Goal: Find specific page/section: Find specific page/section

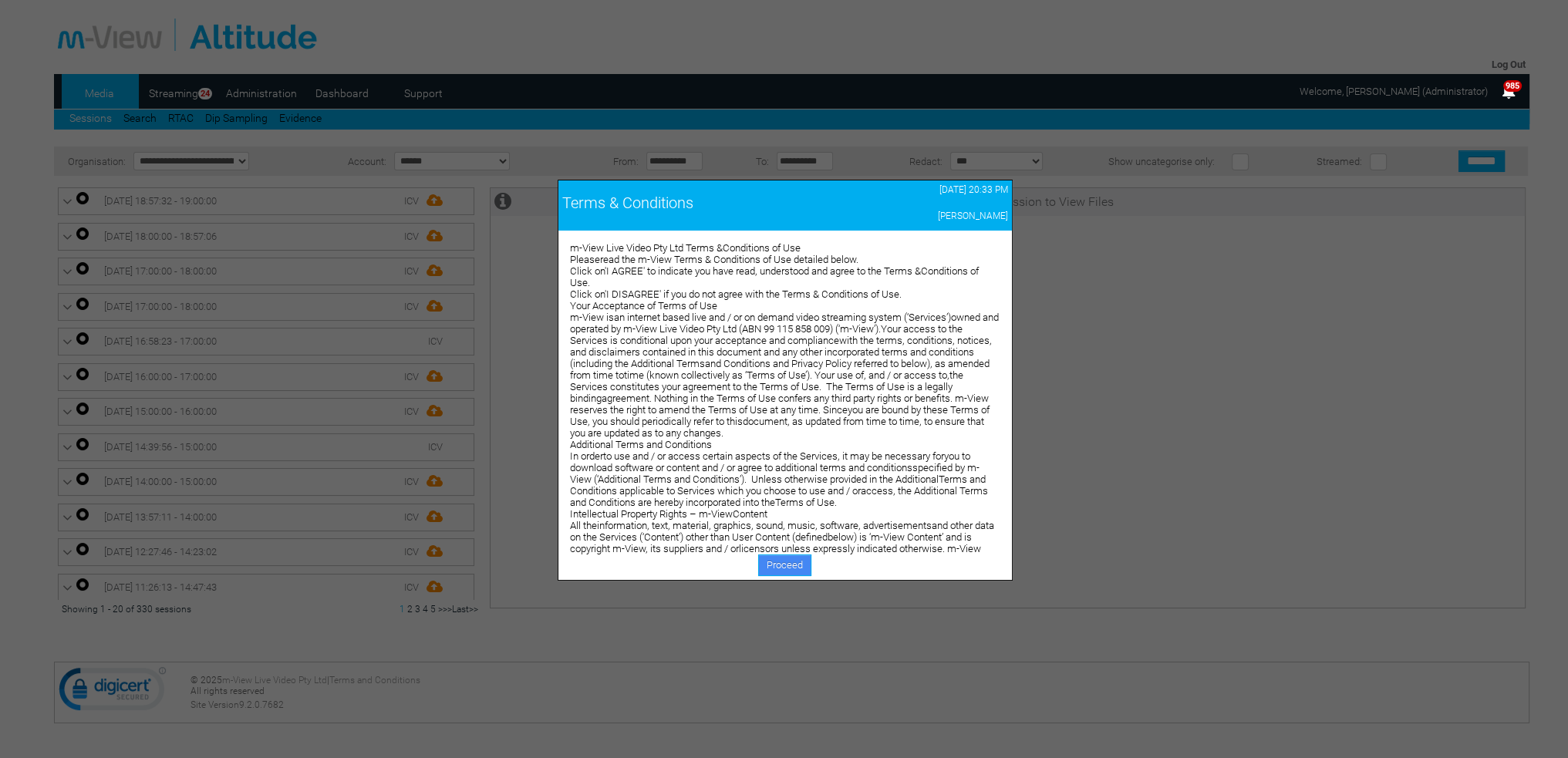
click at [784, 560] on link "Proceed" at bounding box center [784, 565] width 53 height 22
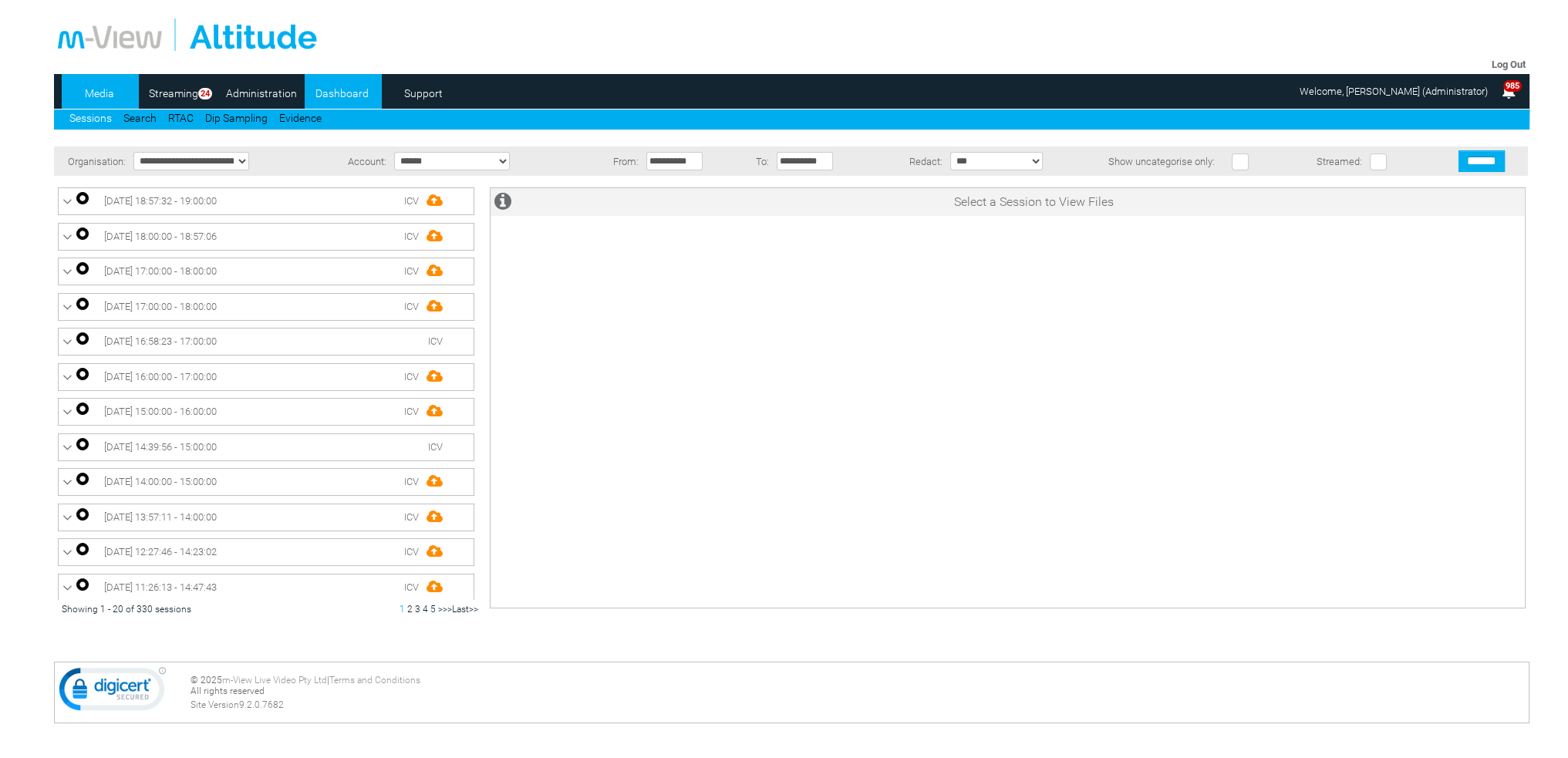
click at [348, 94] on link "Dashboard" at bounding box center [342, 93] width 75 height 23
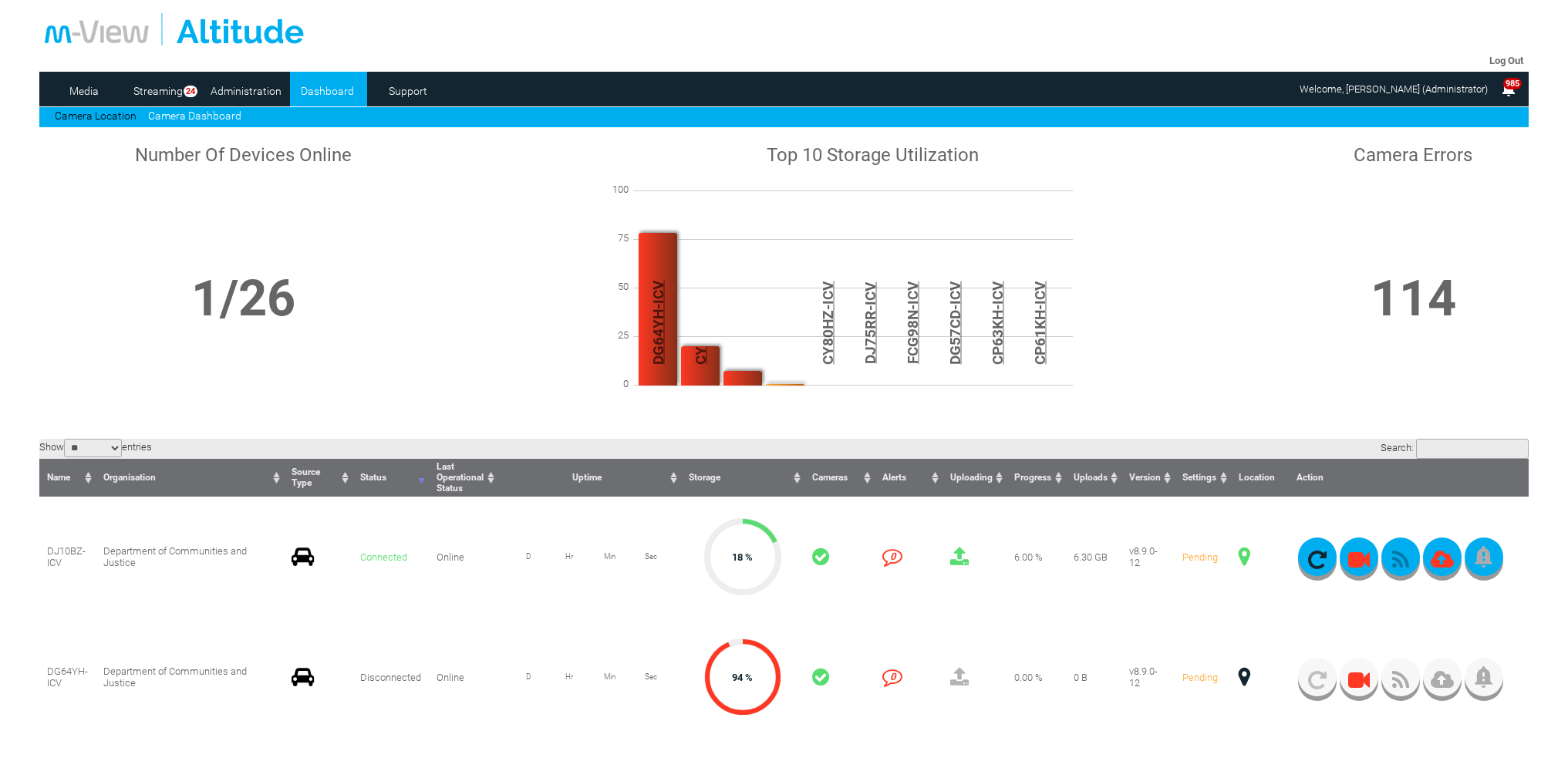
scroll to position [77, 0]
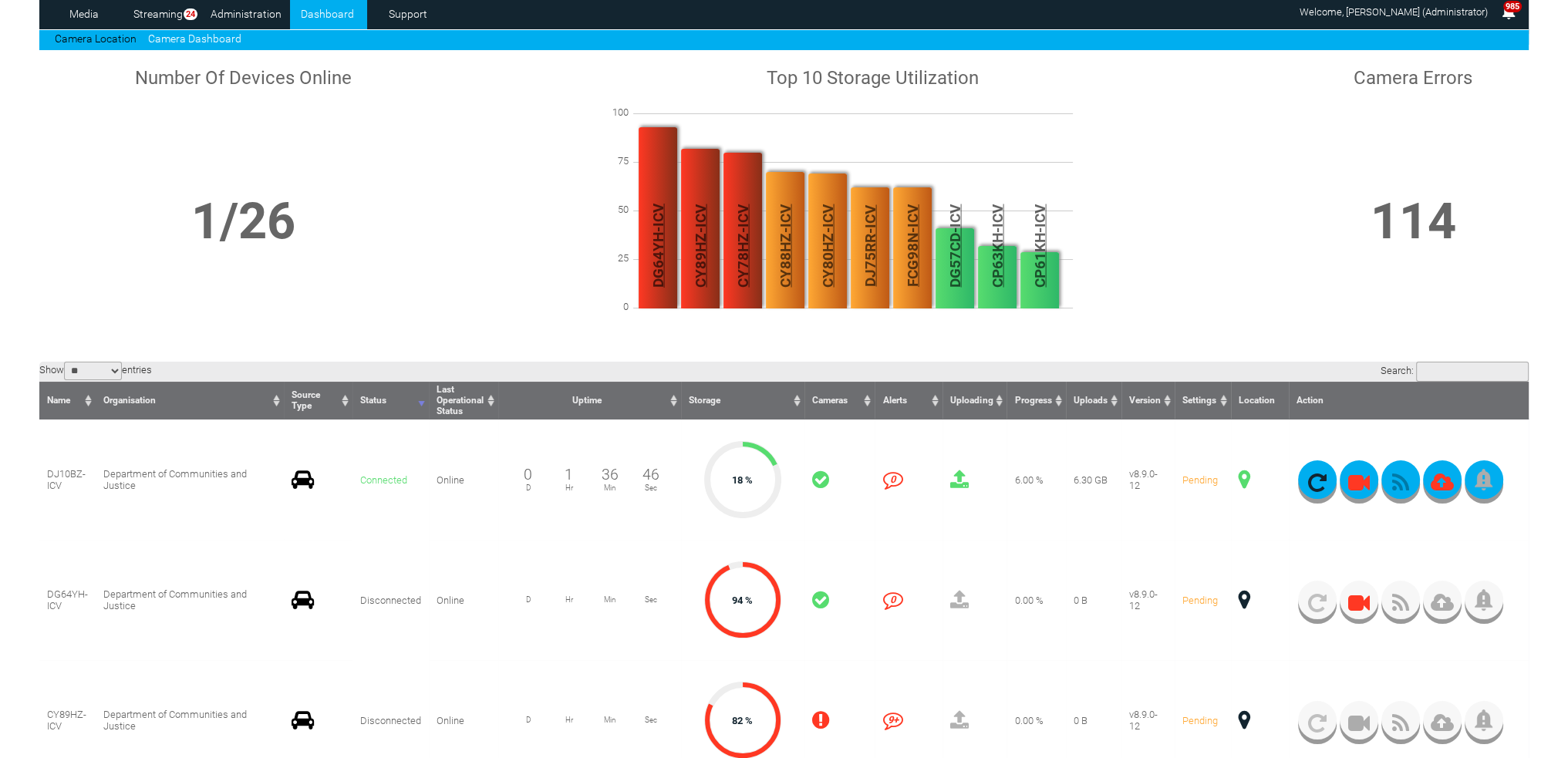
click at [1246, 480] on span at bounding box center [1244, 479] width 11 height 20
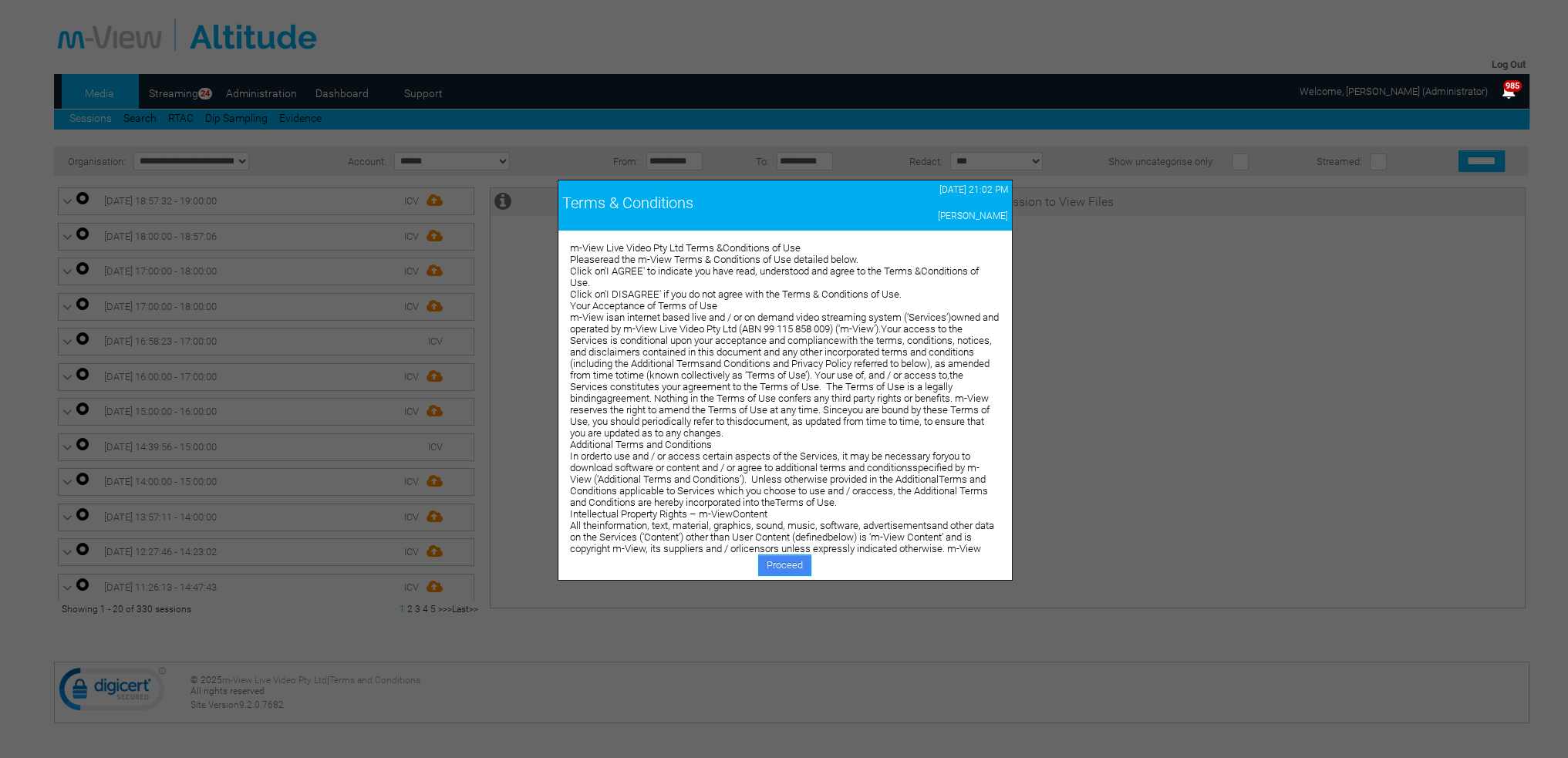
click at [780, 566] on link "Proceed" at bounding box center [784, 565] width 53 height 22
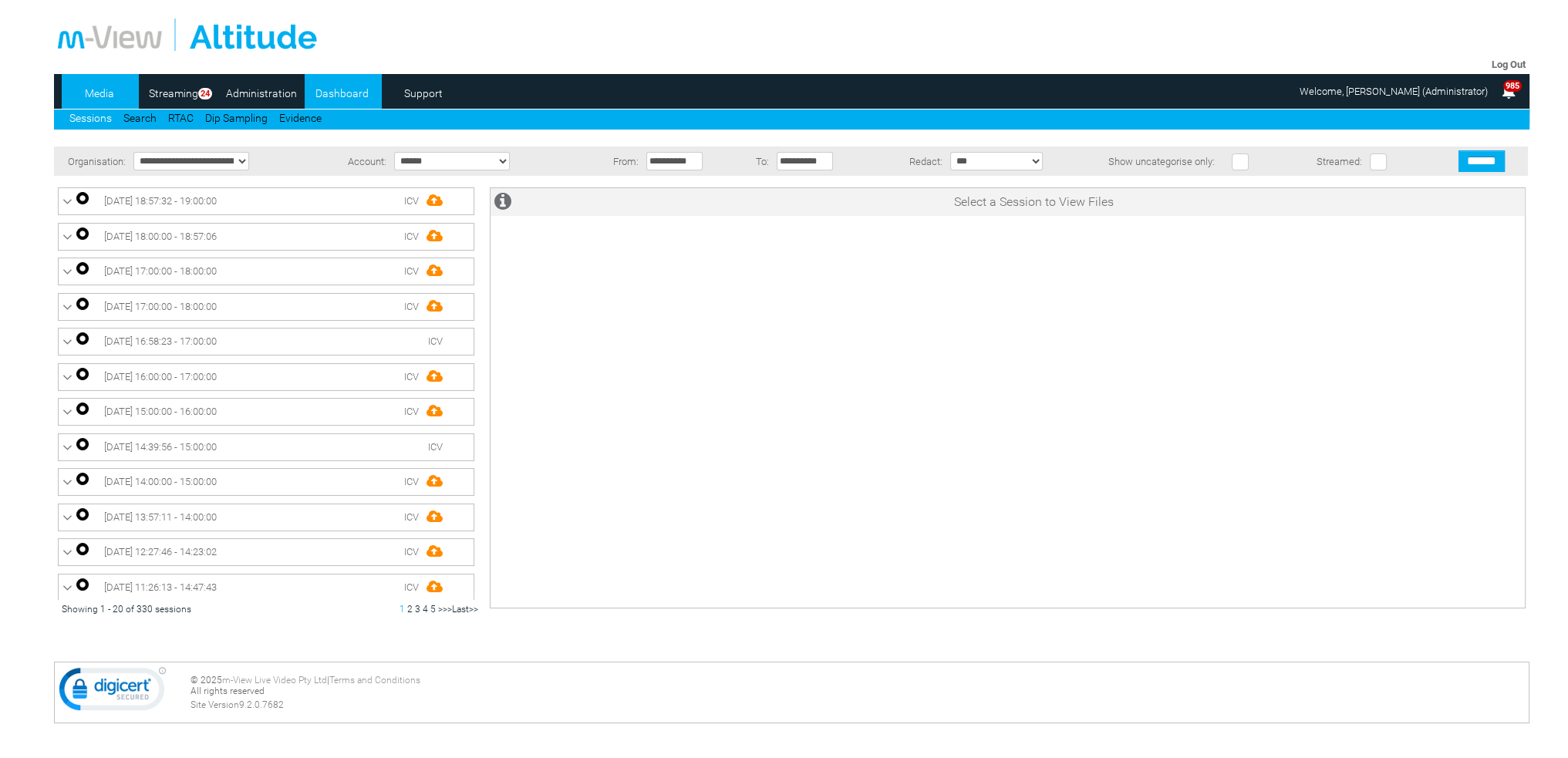
click at [333, 94] on link "Dashboard" at bounding box center [342, 93] width 75 height 23
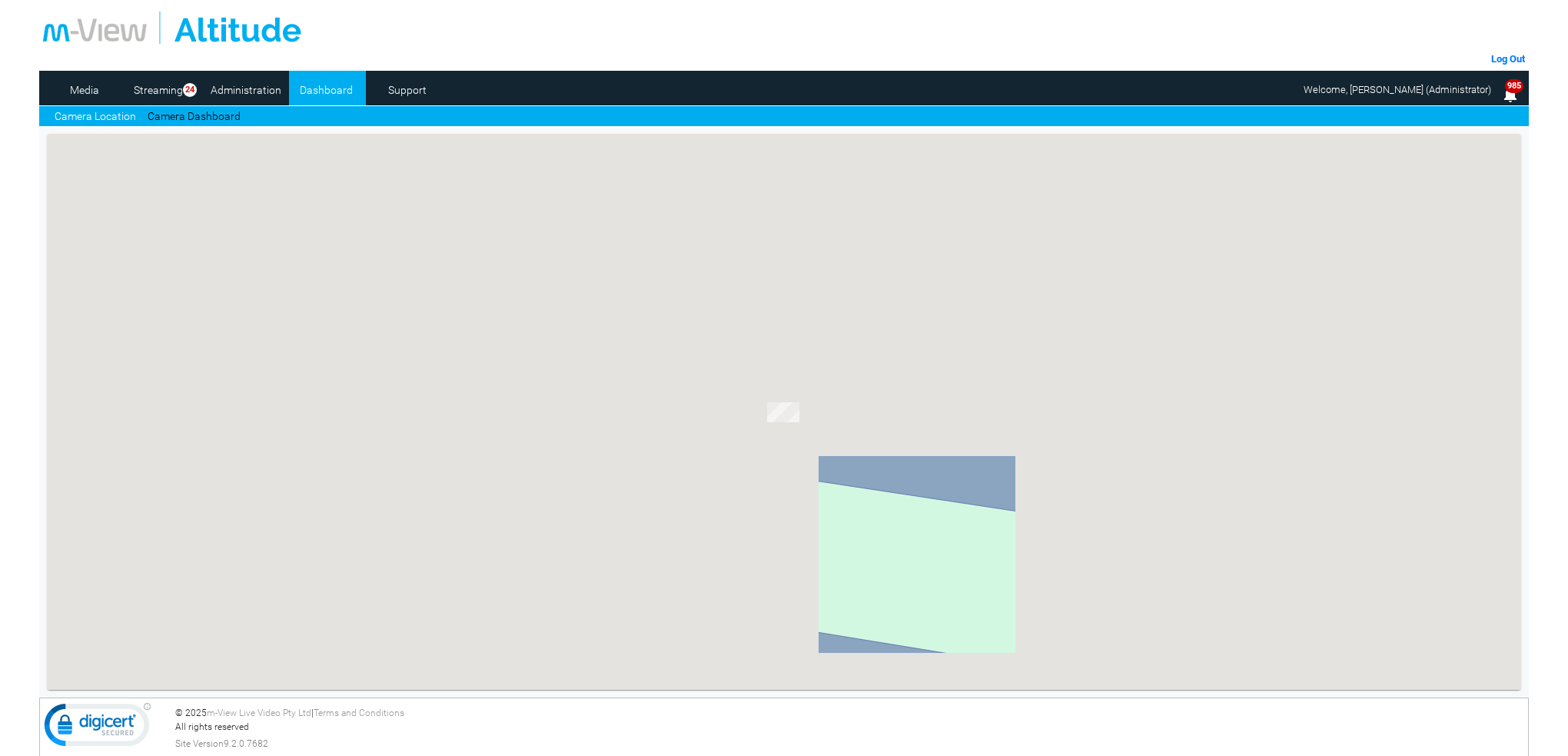
click at [213, 115] on link "Camera Dashboard" at bounding box center [194, 116] width 93 height 16
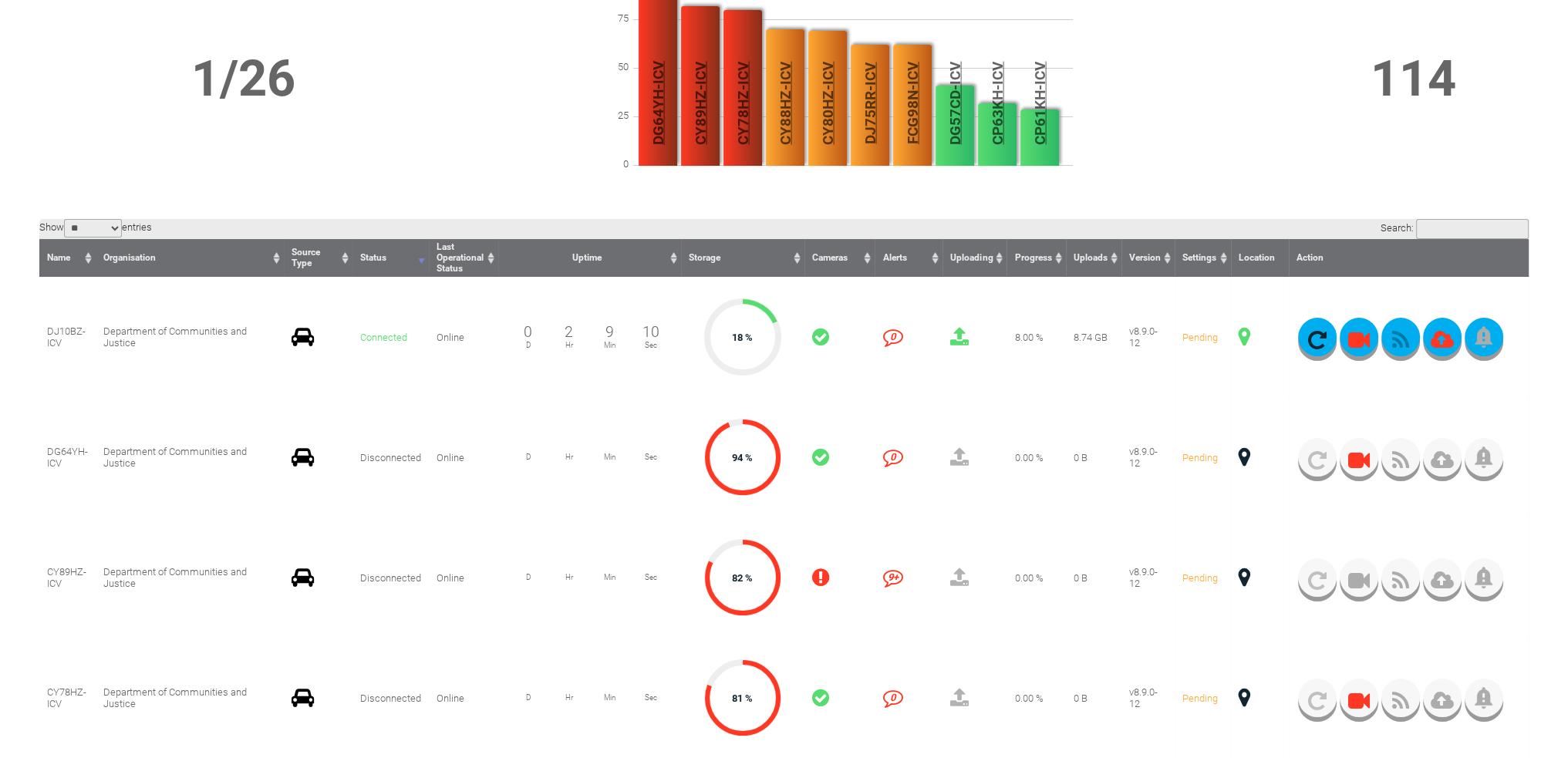
scroll to position [231, 0]
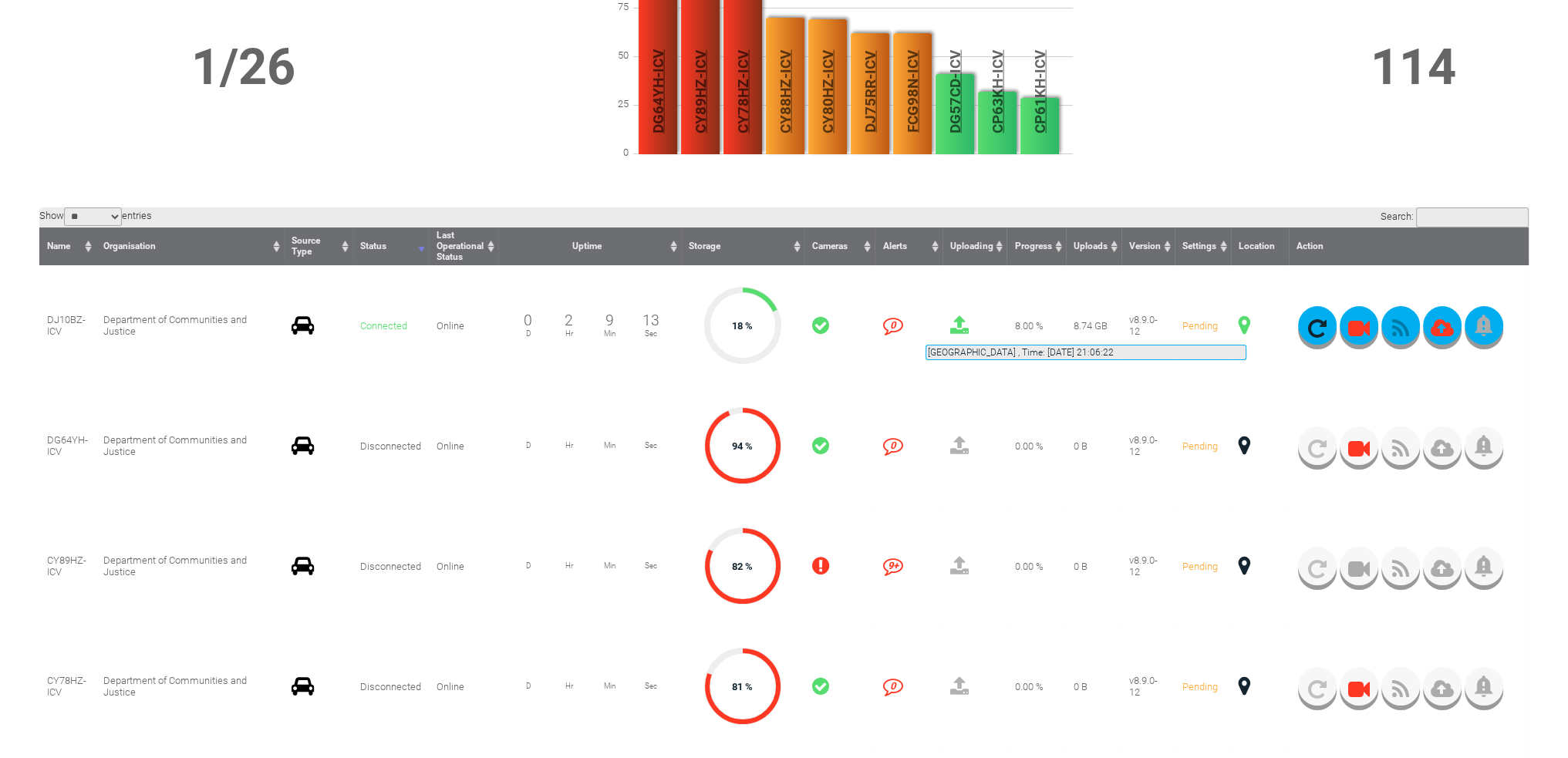
click at [1246, 326] on span at bounding box center [1244, 325] width 11 height 20
click at [1240, 325] on span at bounding box center [1244, 325] width 11 height 20
